Goal: Transaction & Acquisition: Purchase product/service

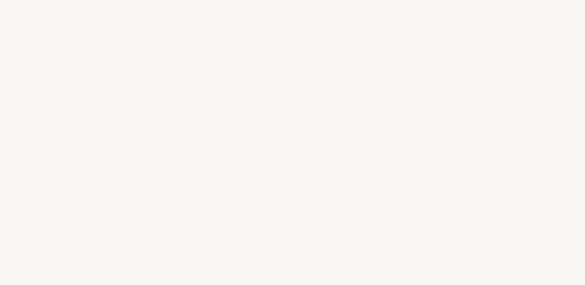
select select "CA"
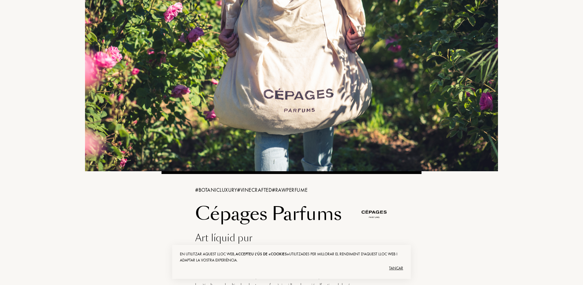
scroll to position [61, 0]
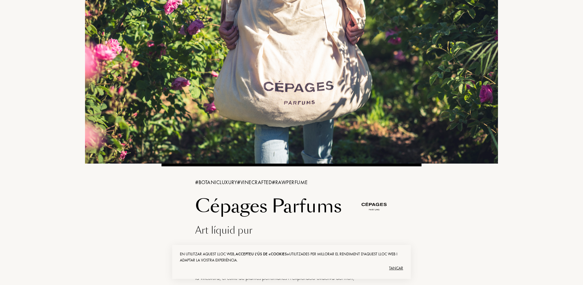
click at [393, 269] on div "Tancar" at bounding box center [291, 268] width 223 height 10
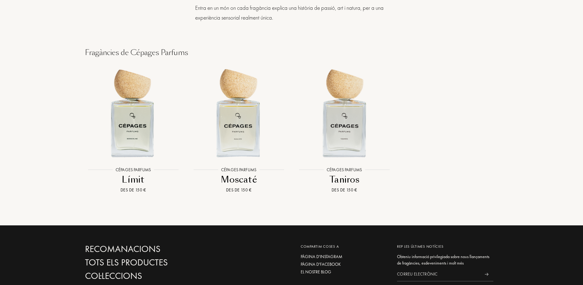
scroll to position [643, 0]
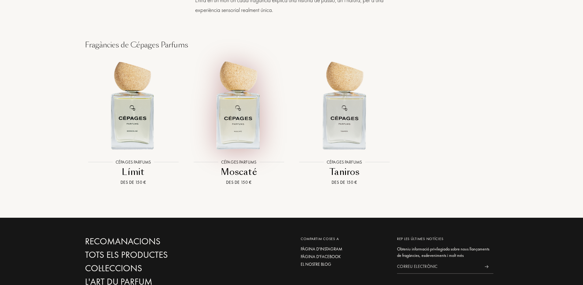
click at [237, 111] on img at bounding box center [238, 104] width 95 height 95
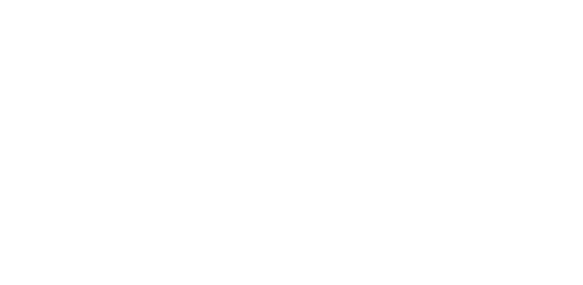
select select "CA"
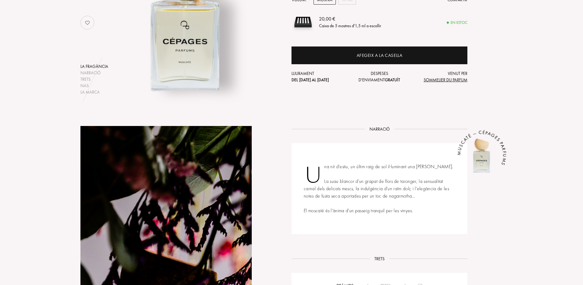
scroll to position [153, 0]
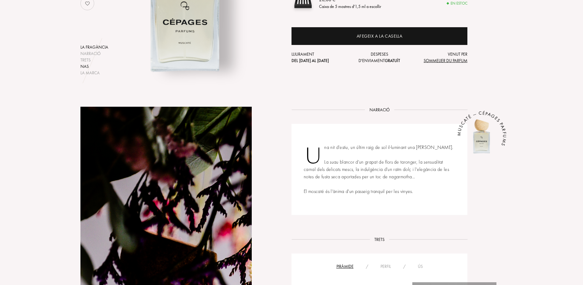
click at [87, 67] on div "Nas" at bounding box center [94, 66] width 28 height 6
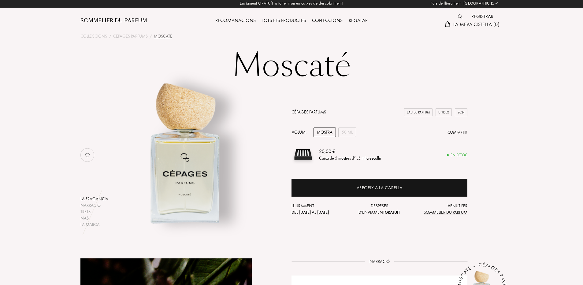
scroll to position [0, 0]
